Goal: Task Accomplishment & Management: Complete application form

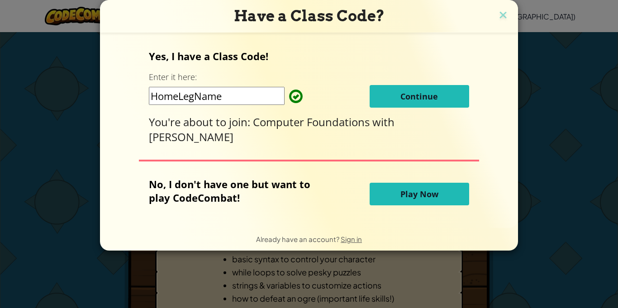
click at [417, 102] on span "Continue" at bounding box center [419, 96] width 38 height 11
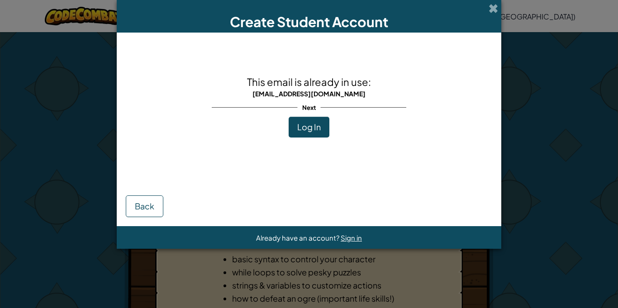
click at [319, 128] on span "Log In" at bounding box center [309, 127] width 24 height 10
